Goal: Task Accomplishment & Management: Manage account settings

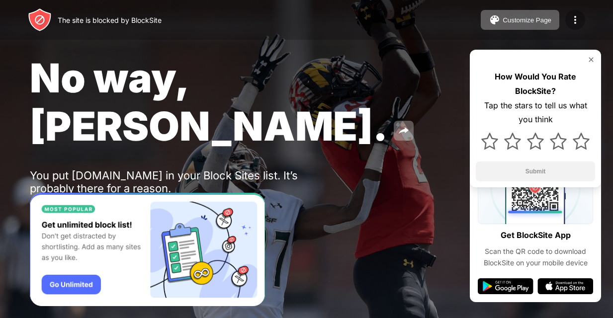
click at [576, 18] on img at bounding box center [576, 20] width 12 height 12
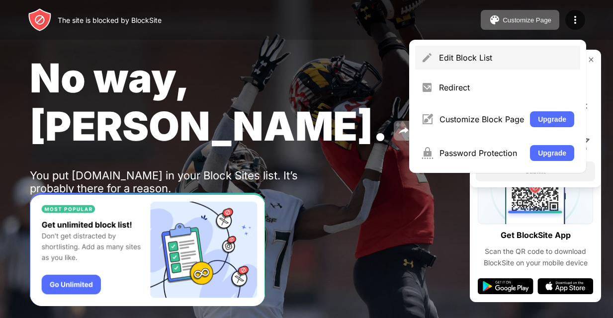
click at [522, 56] on div "Edit Block List" at bounding box center [506, 58] width 135 height 10
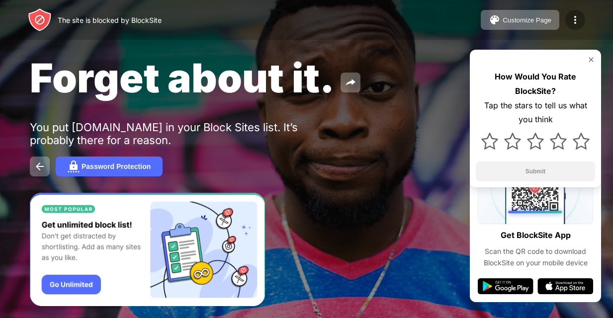
click at [572, 25] on img at bounding box center [576, 20] width 12 height 12
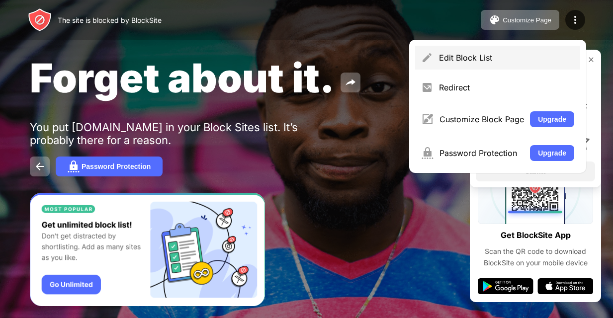
click at [523, 60] on div "Edit Block List" at bounding box center [506, 58] width 135 height 10
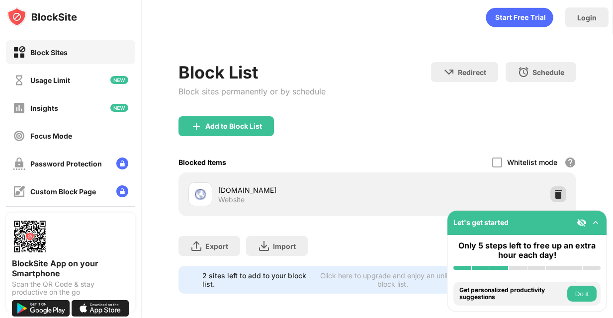
click at [560, 195] on img at bounding box center [559, 195] width 10 height 10
